Goal: Task Accomplishment & Management: Manage account settings

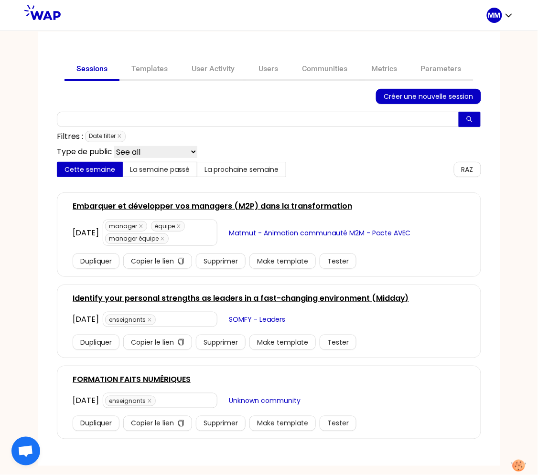
drag, startPoint x: 324, startPoint y: 67, endPoint x: 319, endPoint y: 84, distance: 16.8
click at [324, 67] on link "Communities" at bounding box center [324, 69] width 69 height 23
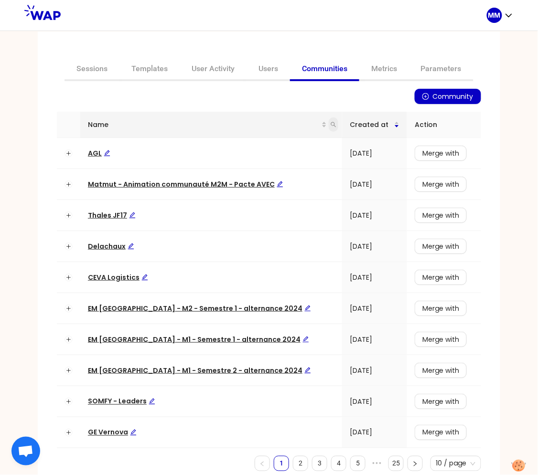
click at [331, 124] on icon "search" at bounding box center [333, 124] width 5 height 5
type input "r"
type input "thomas"
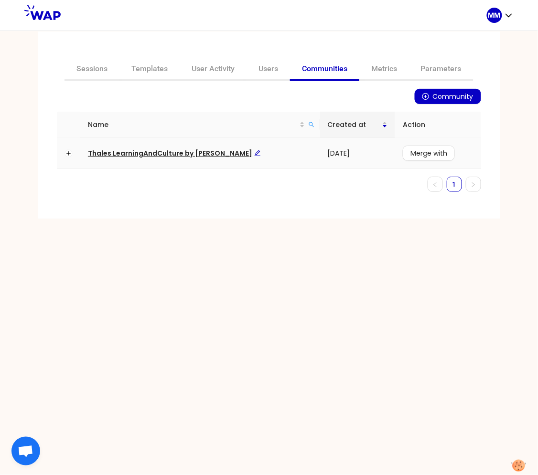
click at [163, 152] on span "Thales LearningAndCulture by Thomas" at bounding box center [174, 153] width 173 height 10
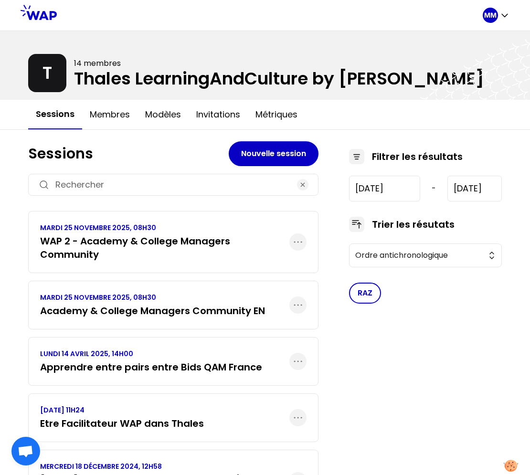
click at [136, 238] on h3 "WAP 2 - Academy & College Managers Community" at bounding box center [164, 247] width 249 height 27
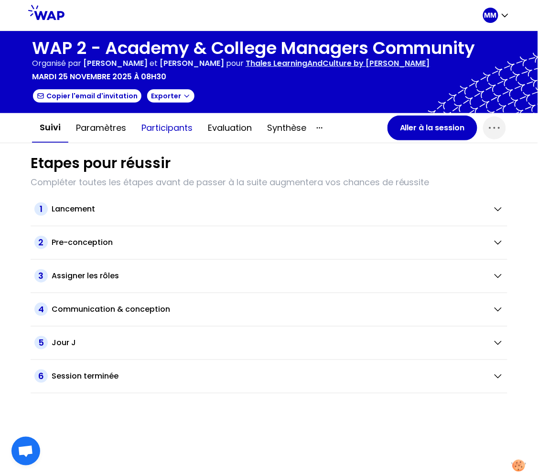
click at [166, 123] on button "Participants" at bounding box center [167, 128] width 66 height 29
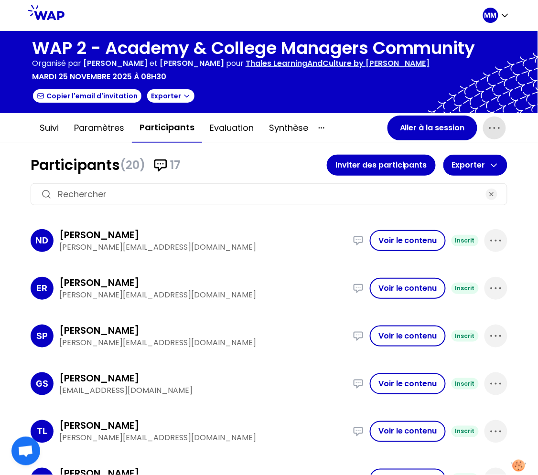
click at [497, 124] on icon "button" at bounding box center [494, 127] width 15 height 15
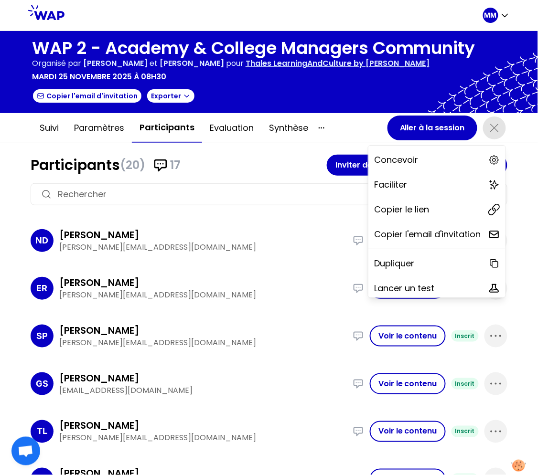
click at [433, 205] on div "Copier le lien" at bounding box center [436, 209] width 137 height 21
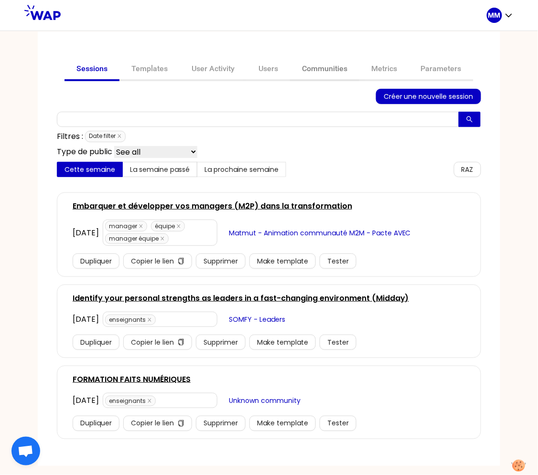
click at [316, 66] on link "Communities" at bounding box center [324, 69] width 69 height 23
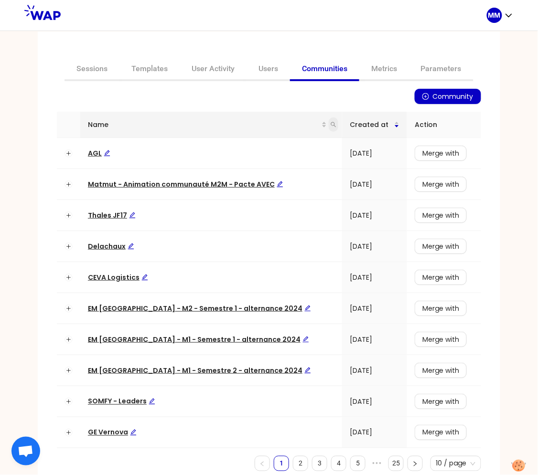
click at [330, 125] on icon "search" at bounding box center [333, 125] width 6 height 6
type input "thales"
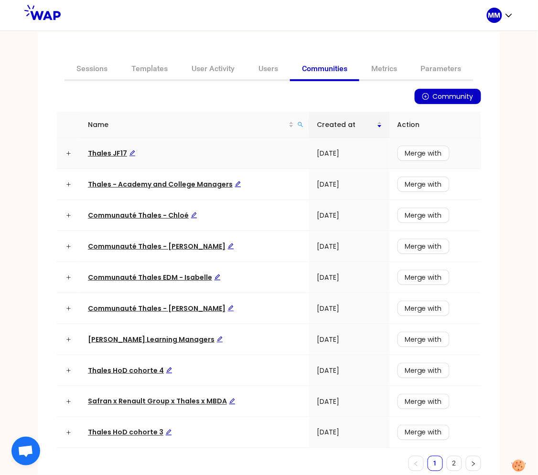
click at [104, 151] on span "Thales JF17" at bounding box center [112, 153] width 48 height 10
